Goal: Information Seeking & Learning: Learn about a topic

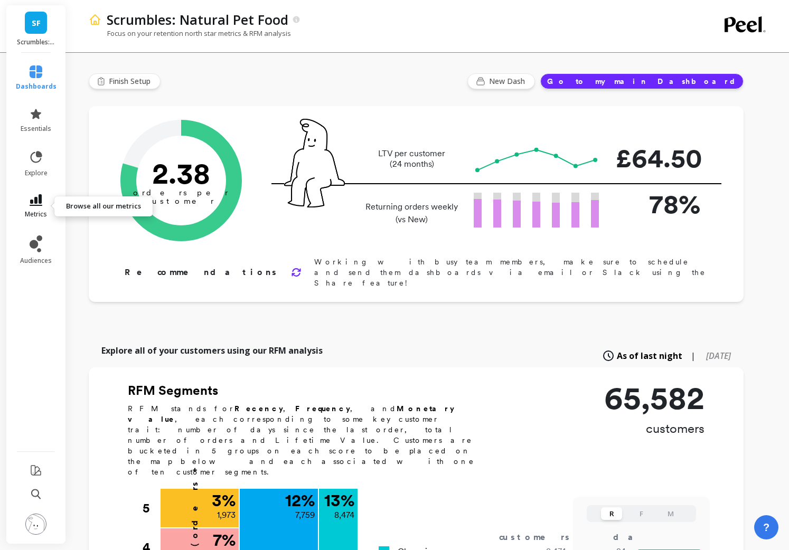
click at [34, 199] on icon at bounding box center [36, 200] width 13 height 12
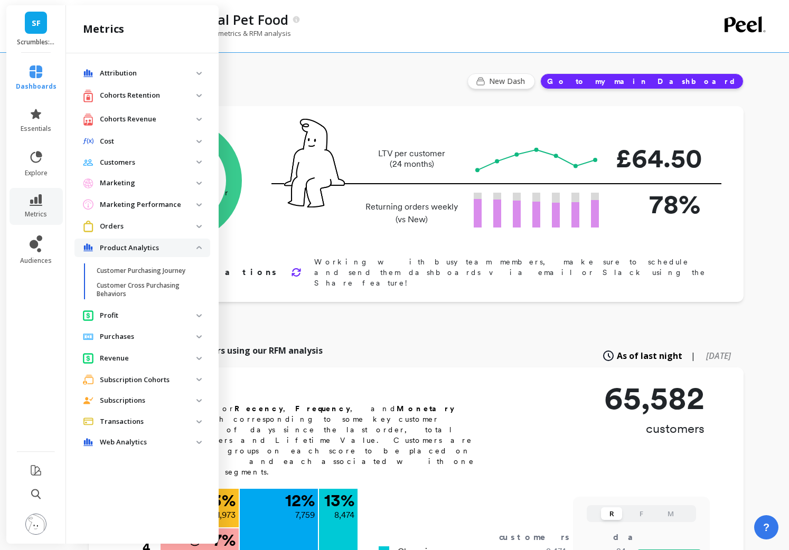
click at [138, 96] on p "Cohorts Retention" at bounding box center [148, 95] width 97 height 11
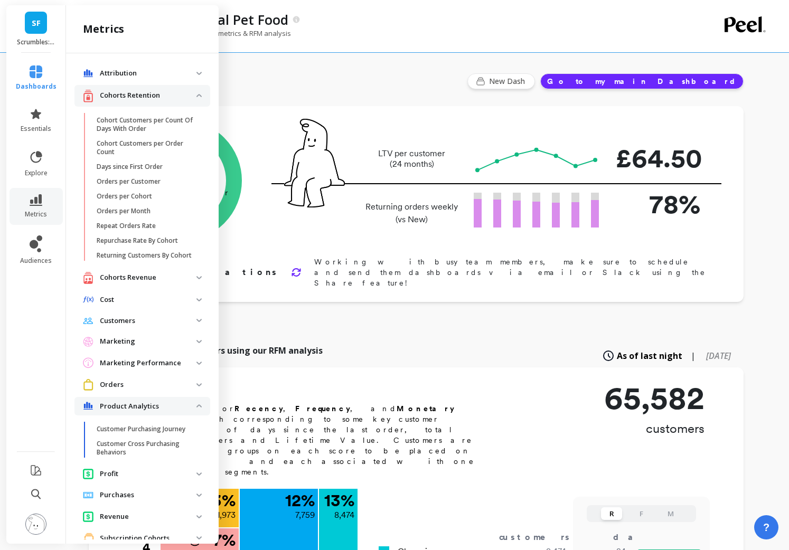
click at [139, 274] on p "Cohorts Revenue" at bounding box center [148, 277] width 97 height 11
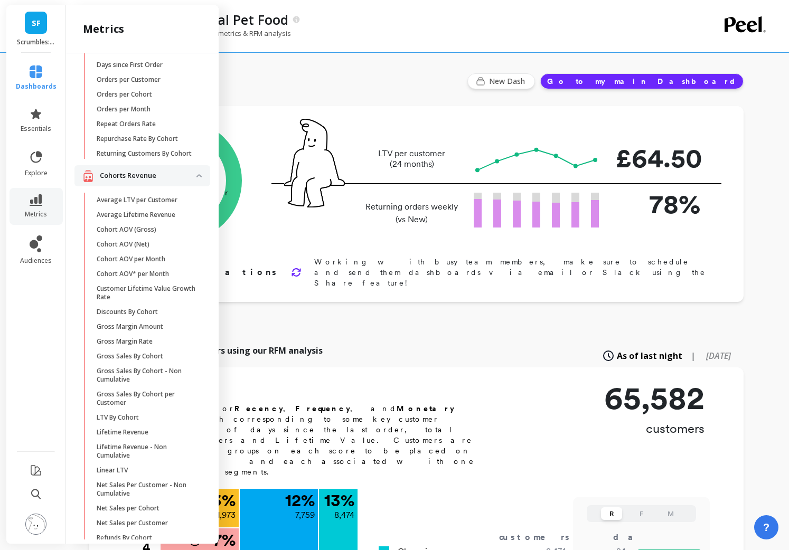
click at [137, 179] on p "Cohorts Revenue" at bounding box center [148, 176] width 97 height 11
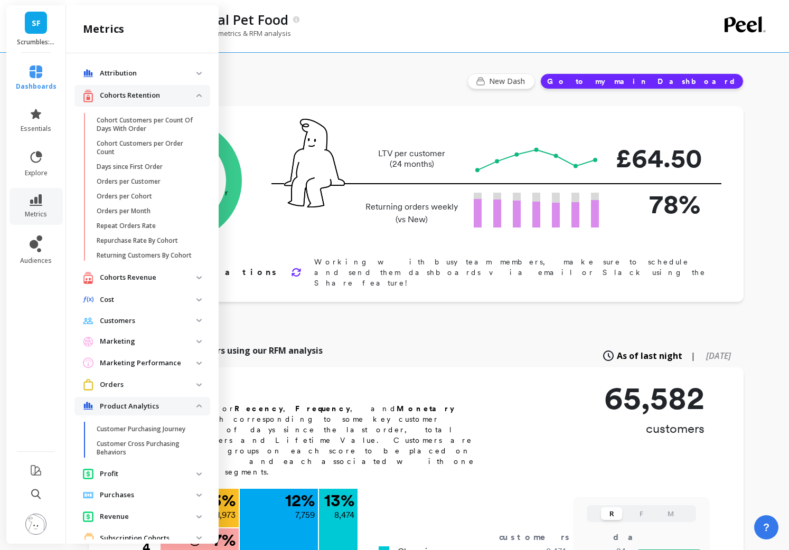
scroll to position [1, 0]
click at [145, 240] on p "Repurchase Rate By Cohort" at bounding box center [137, 240] width 81 height 8
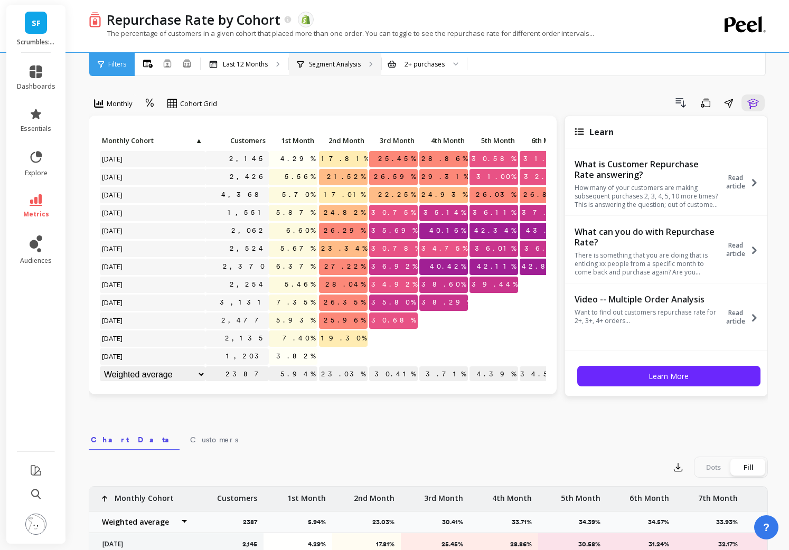
click at [352, 65] on p "Segment Analysis" at bounding box center [335, 64] width 52 height 8
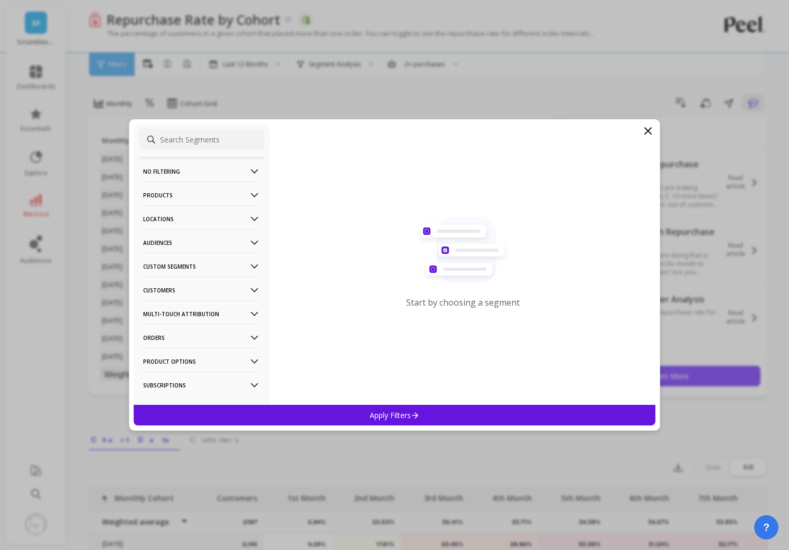
click at [183, 340] on p "Orders" at bounding box center [201, 337] width 117 height 27
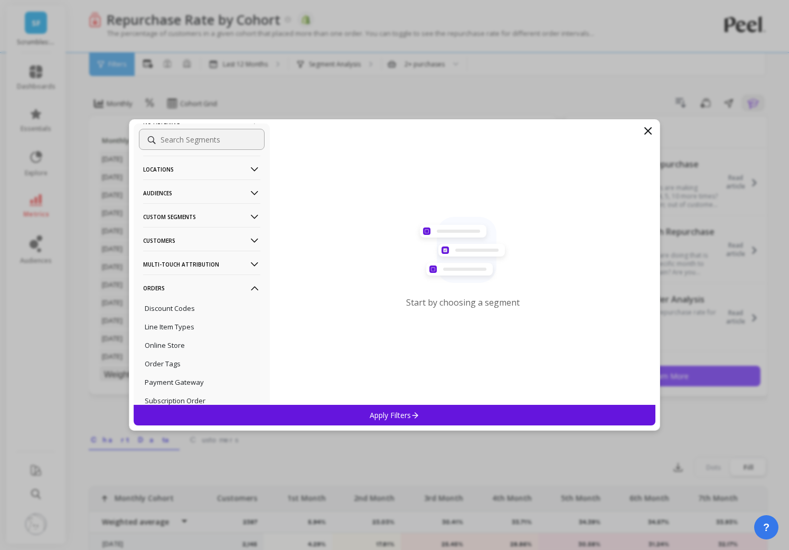
scroll to position [54, 0]
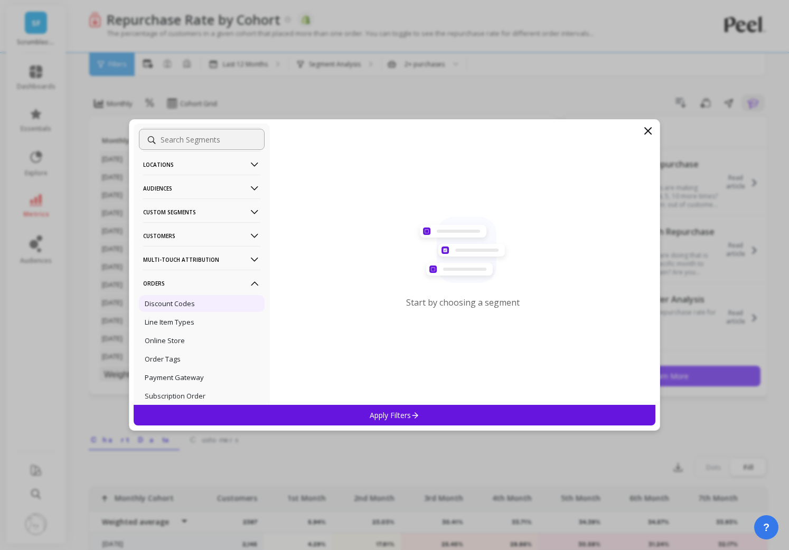
click at [178, 302] on p "Discount Codes" at bounding box center [170, 304] width 50 height 10
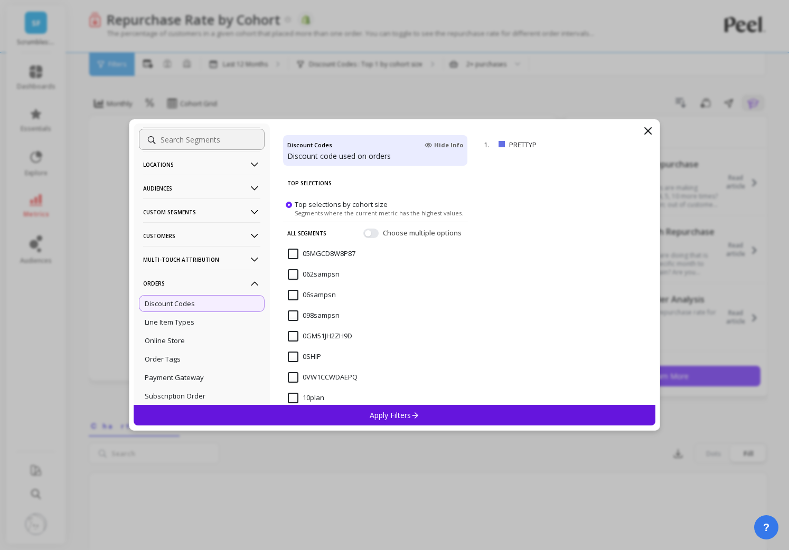
click at [215, 415] on div "Apply Filters" at bounding box center [395, 415] width 522 height 21
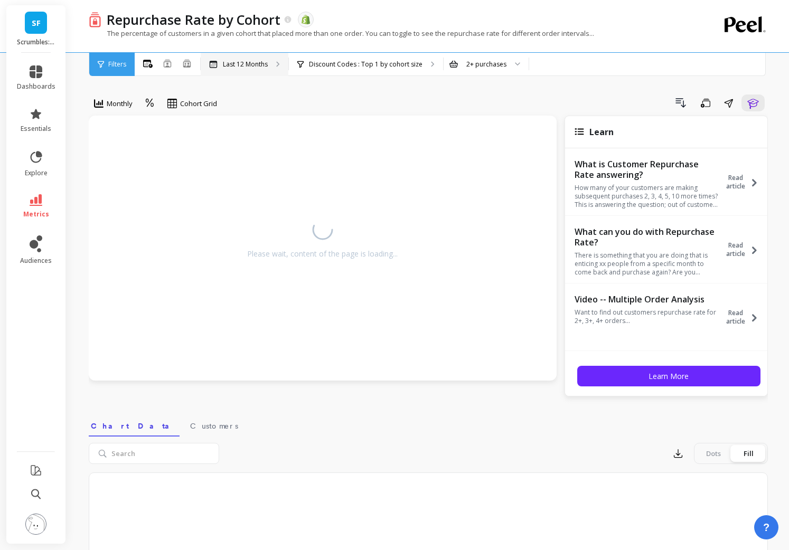
click at [266, 66] on p "Last 12 Months" at bounding box center [245, 64] width 45 height 8
click at [382, 67] on p "Discount Codes : Top 1 by cohort size" at bounding box center [366, 64] width 114 height 8
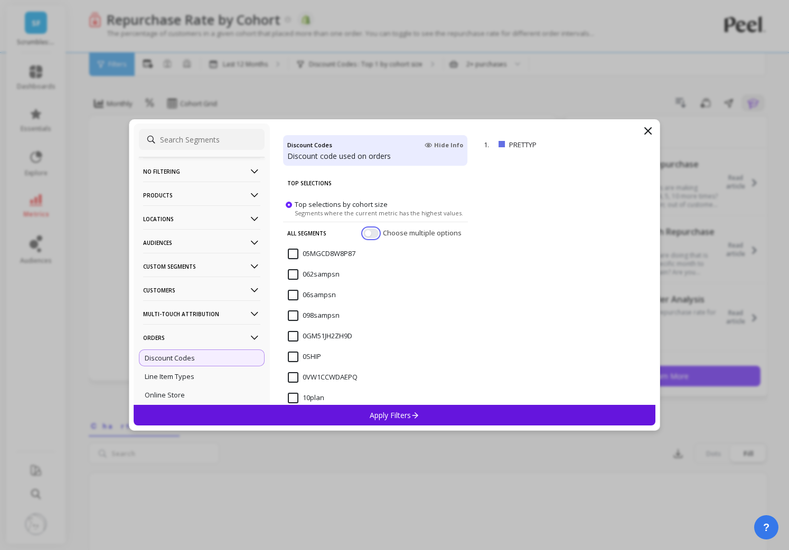
click at [370, 232] on button "button" at bounding box center [370, 234] width 15 height 10
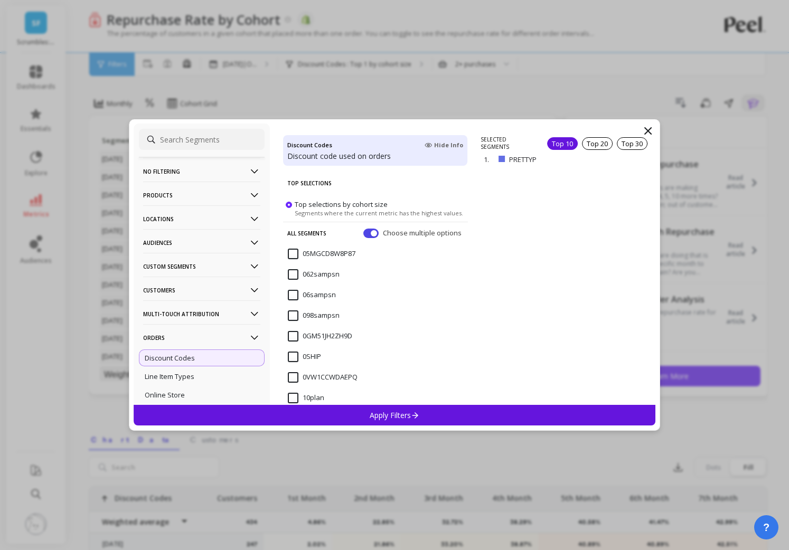
click at [560, 141] on div "Top 10" at bounding box center [562, 143] width 31 height 13
click at [427, 416] on div "Apply Filters" at bounding box center [395, 415] width 522 height 21
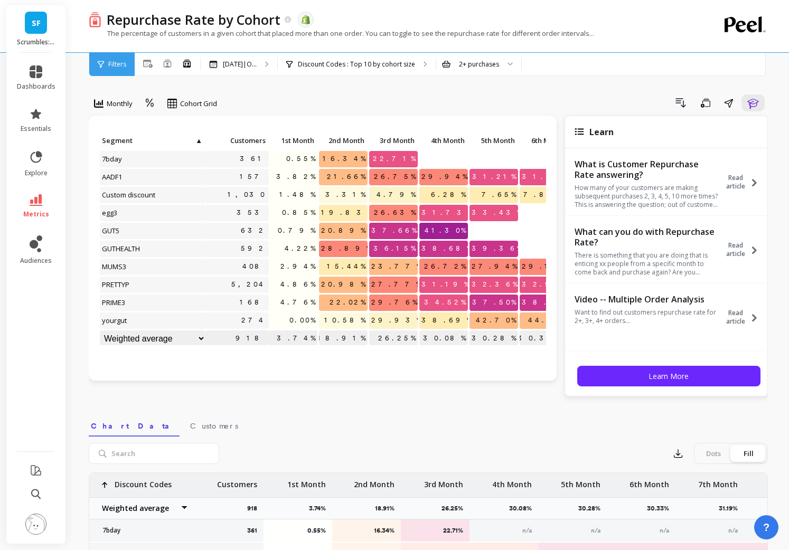
click at [259, 142] on span "Customers" at bounding box center [237, 140] width 58 height 8
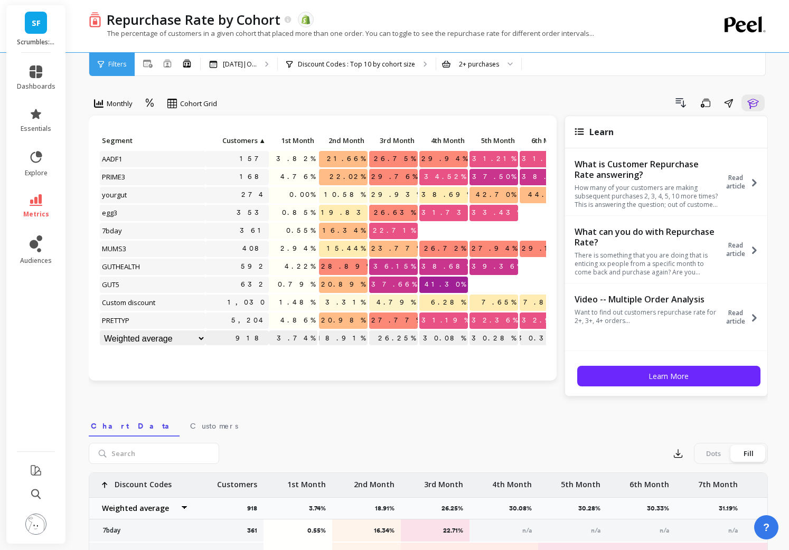
click at [259, 142] on span "▲" at bounding box center [262, 140] width 8 height 8
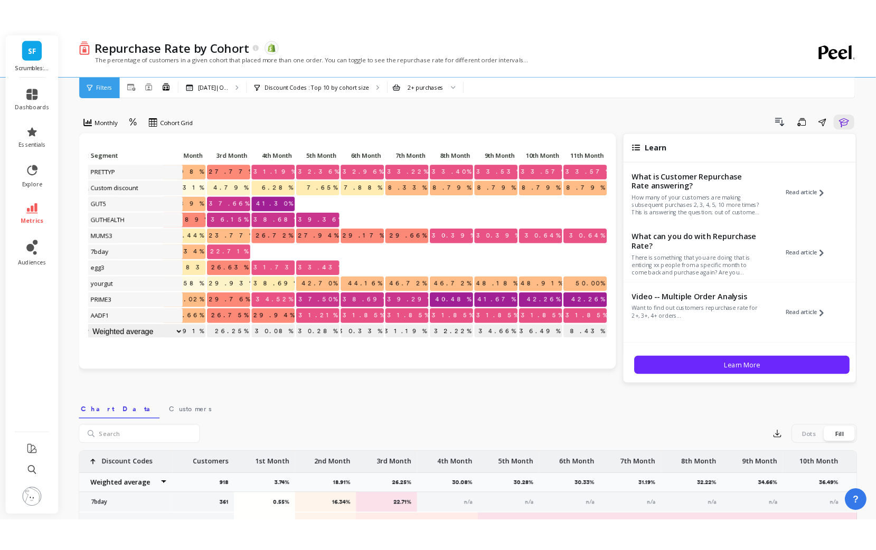
scroll to position [0, 187]
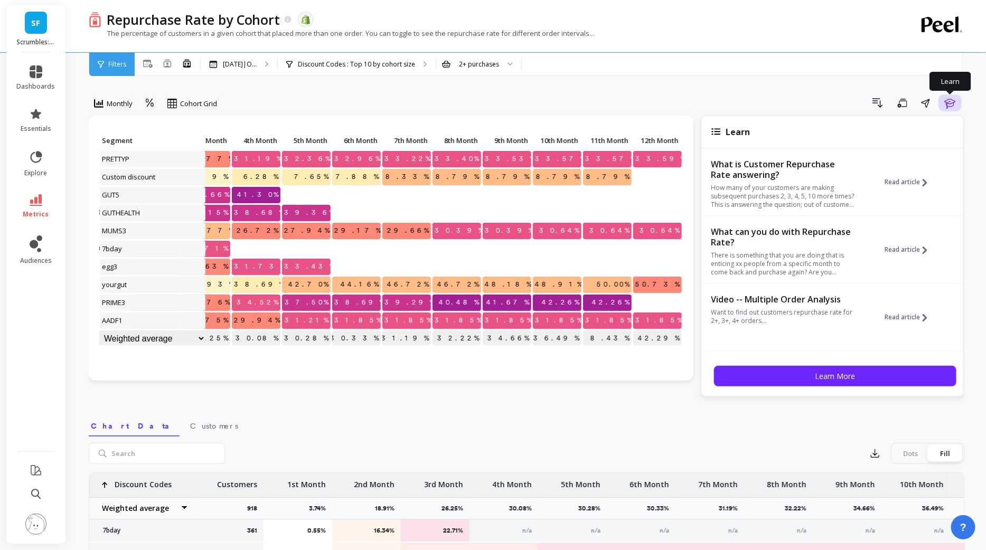
click at [788, 100] on icon "button" at bounding box center [950, 103] width 13 height 13
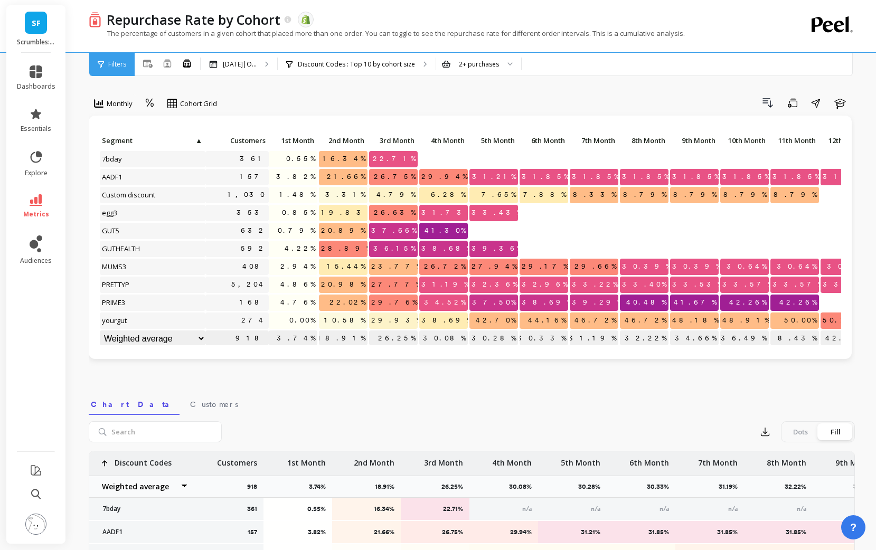
scroll to position [0, 29]
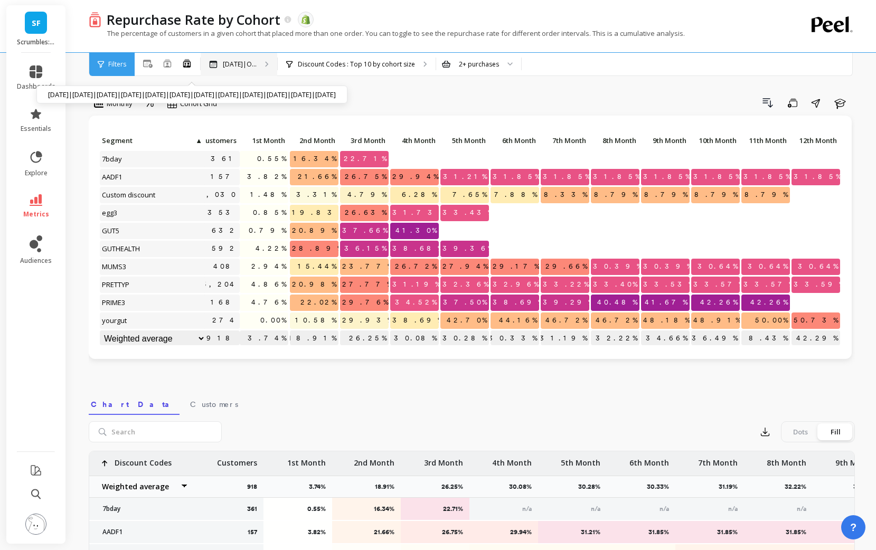
click at [277, 60] on div "[DATE]|O... [DATE]|[DATE]|[DATE]|[DATE]|[DATE]|[DATE]|[DATE]|[DATE]|[DATE]|[DAT…" at bounding box center [239, 64] width 77 height 23
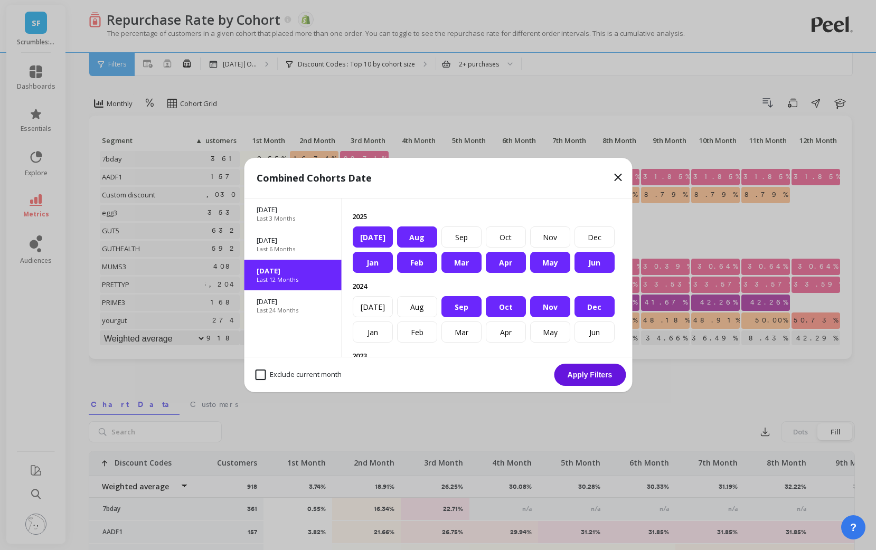
click at [257, 375] on month "Exclude current month" at bounding box center [298, 375] width 87 height 11
checkbox month "true"
click at [573, 378] on button "Apply Filters" at bounding box center [590, 375] width 72 height 22
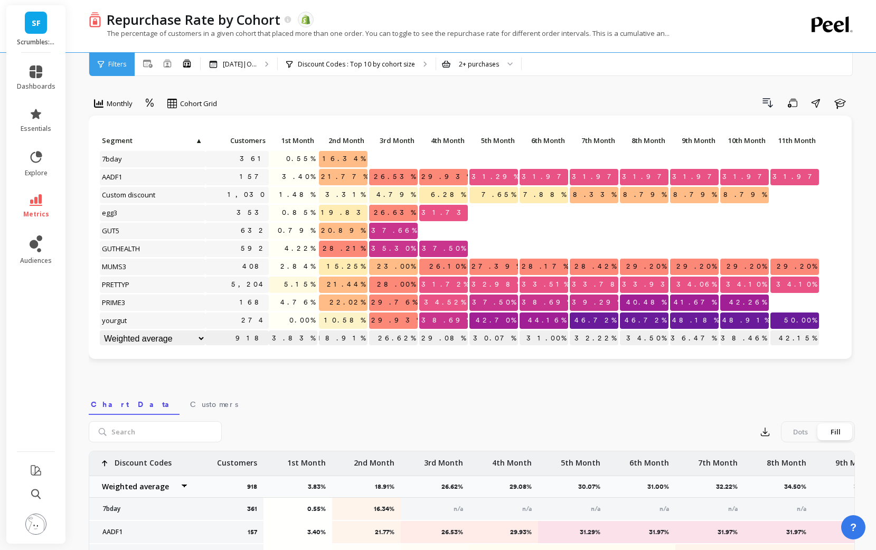
click at [246, 144] on span "Customers" at bounding box center [237, 140] width 58 height 8
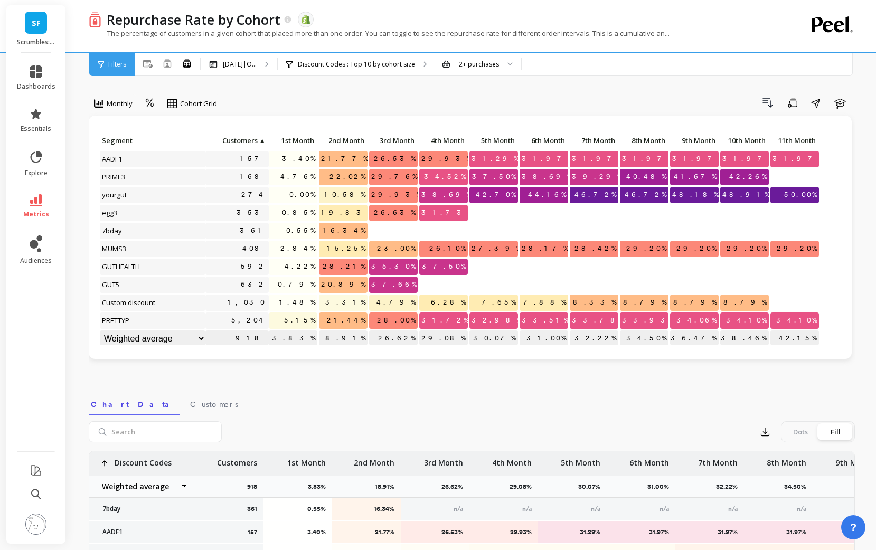
click at [246, 144] on span "Customers" at bounding box center [233, 140] width 50 height 8
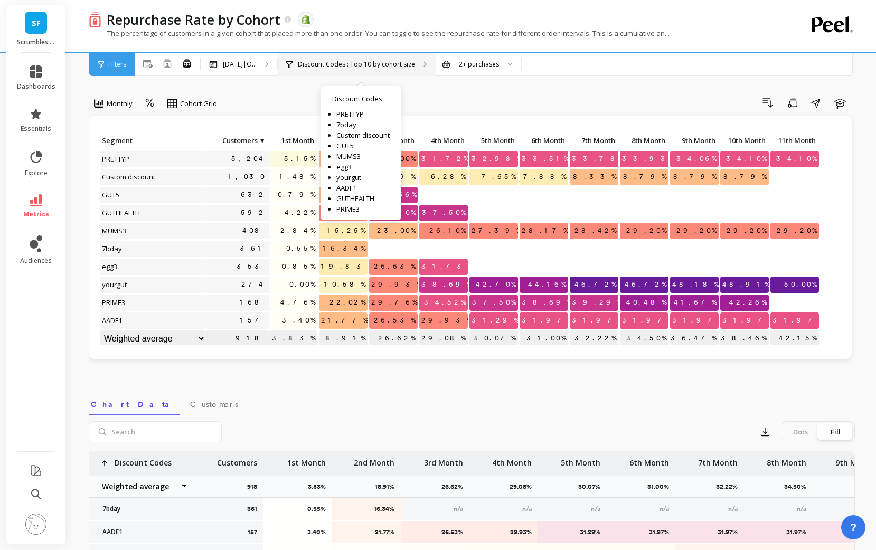
click at [410, 64] on p "Discount Codes : Top 10 by cohort size" at bounding box center [356, 64] width 117 height 8
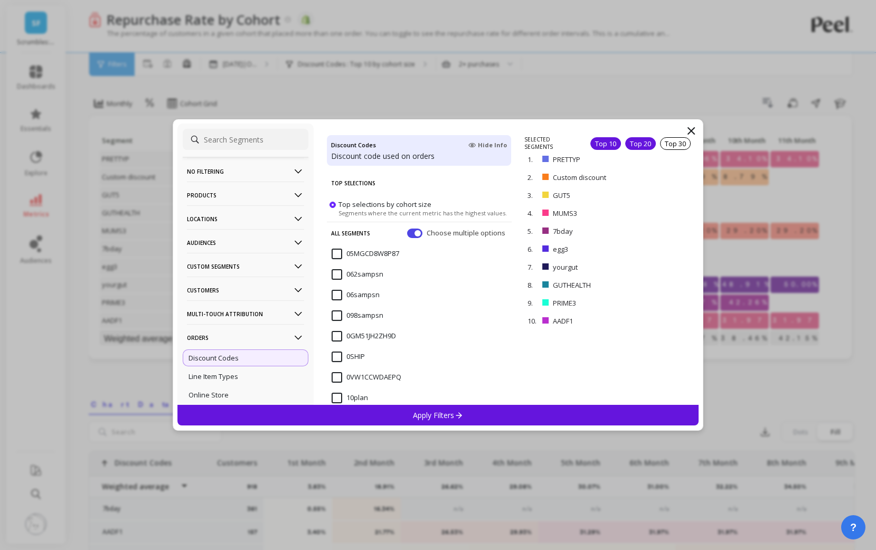
click at [632, 145] on div "Top 20" at bounding box center [640, 143] width 31 height 13
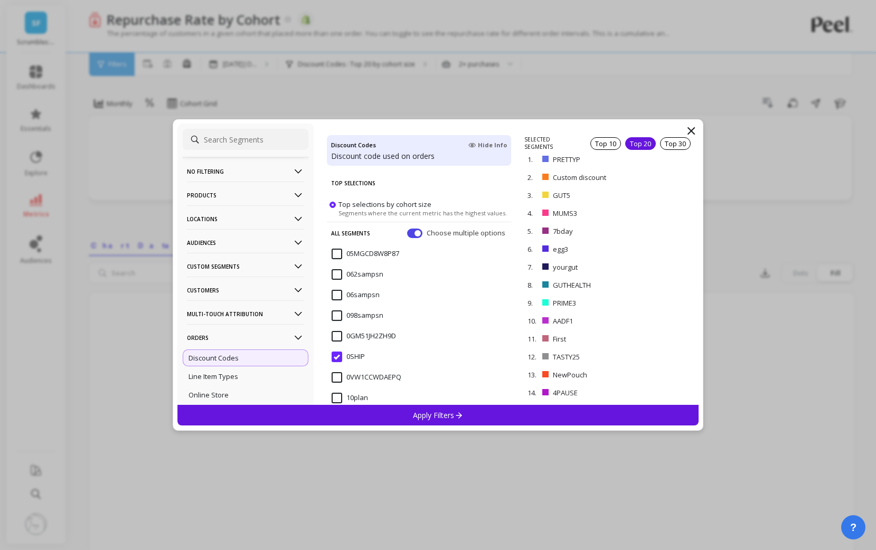
click at [400, 418] on div "Apply Filters" at bounding box center [438, 415] width 522 height 21
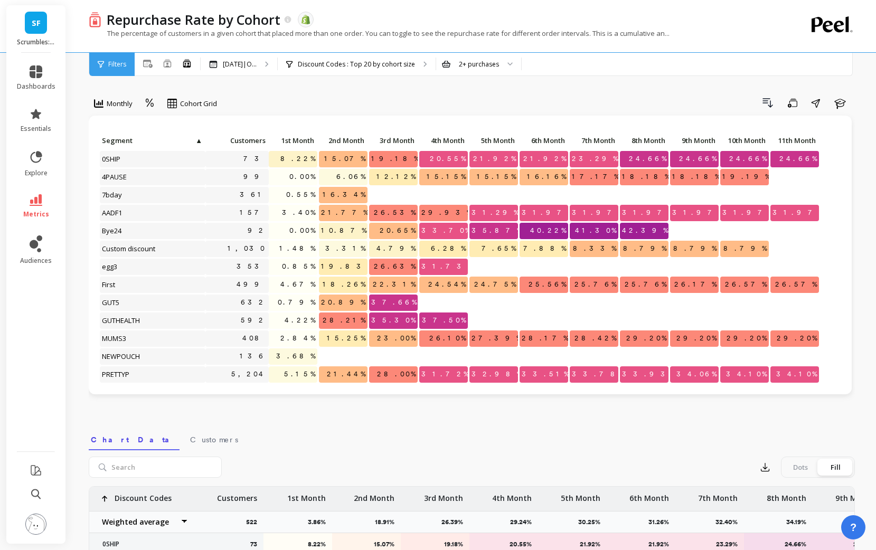
click at [248, 140] on span "Customers" at bounding box center [237, 140] width 58 height 8
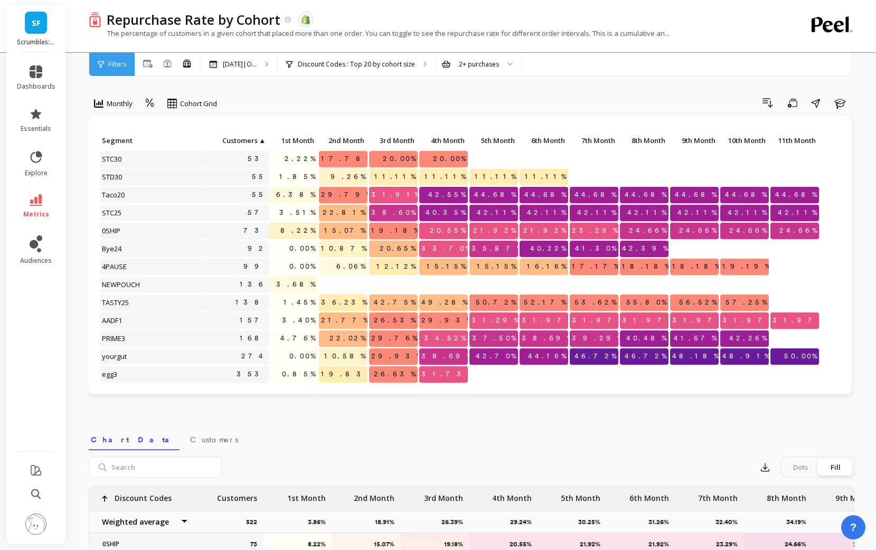
click at [248, 140] on span "Customers" at bounding box center [233, 140] width 50 height 8
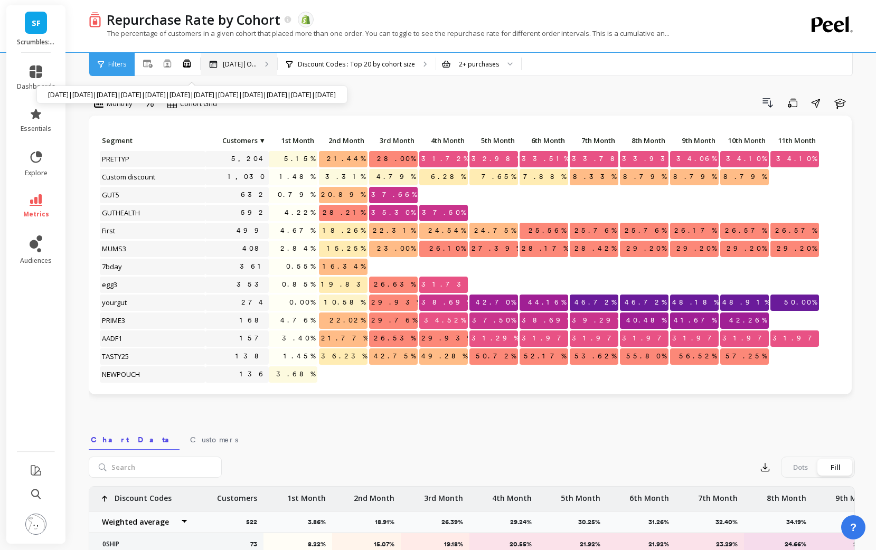
click at [268, 63] on icon at bounding box center [267, 64] width 2 height 5
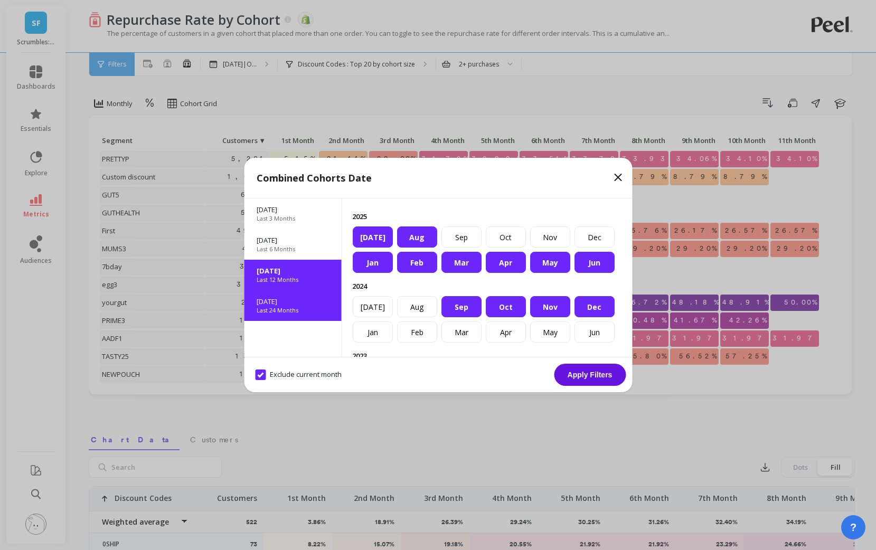
click at [293, 305] on p "[DATE]" at bounding box center [293, 302] width 72 height 10
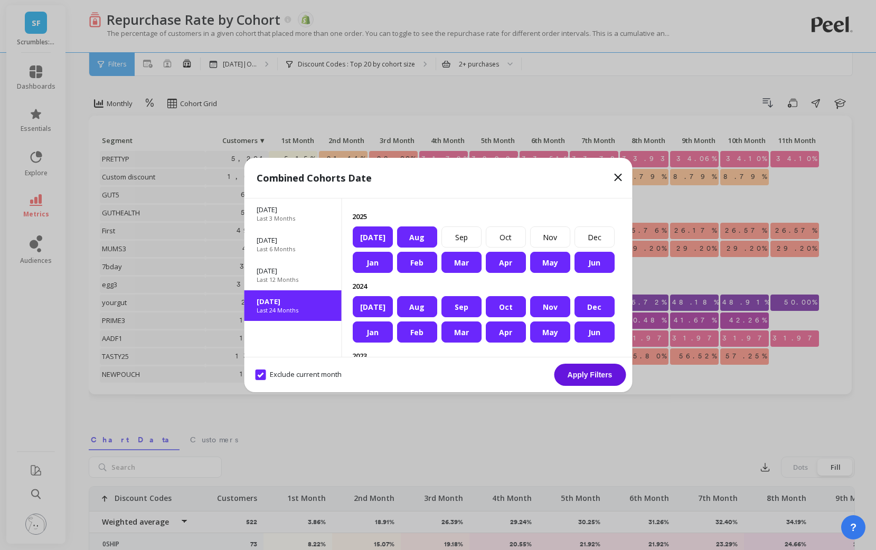
click at [568, 370] on button "Apply Filters" at bounding box center [590, 375] width 72 height 22
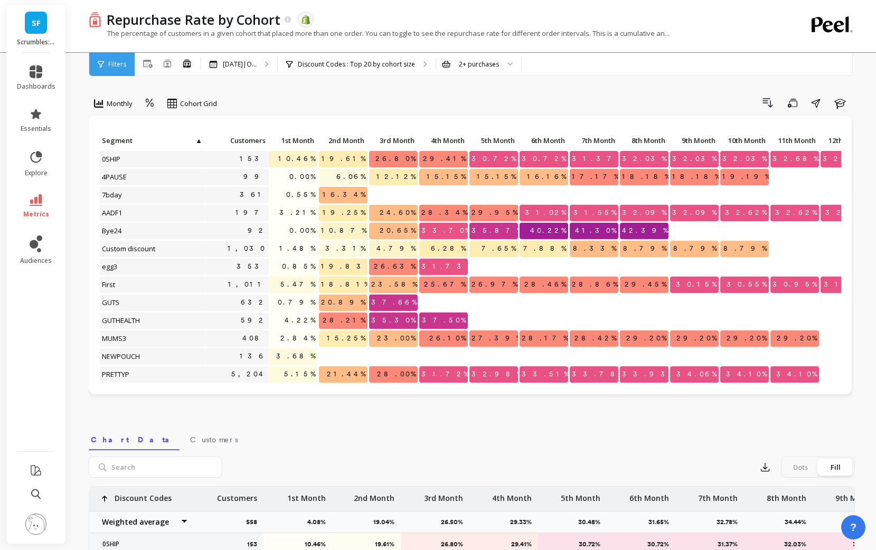
click at [252, 138] on span "Customers" at bounding box center [237, 140] width 58 height 8
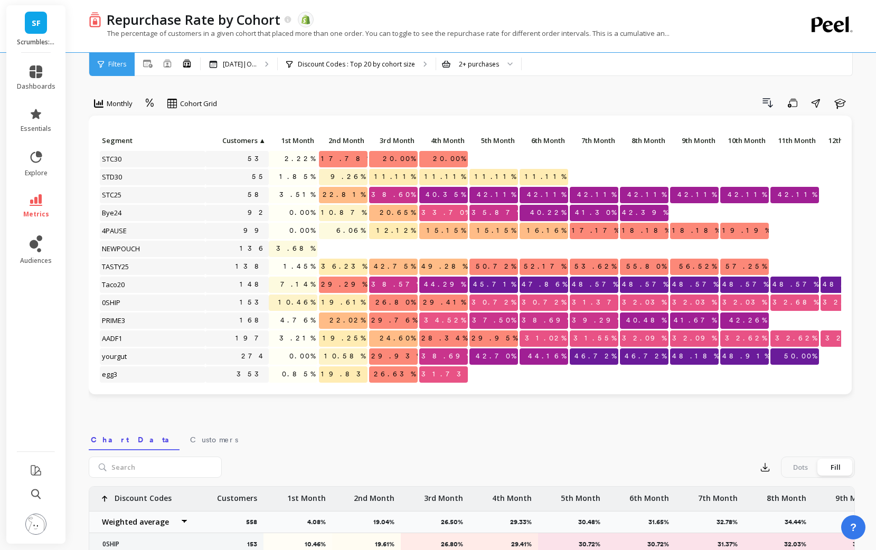
click at [252, 138] on span "Customers" at bounding box center [233, 140] width 50 height 8
